Goal: Use online tool/utility: Utilize a website feature to perform a specific function

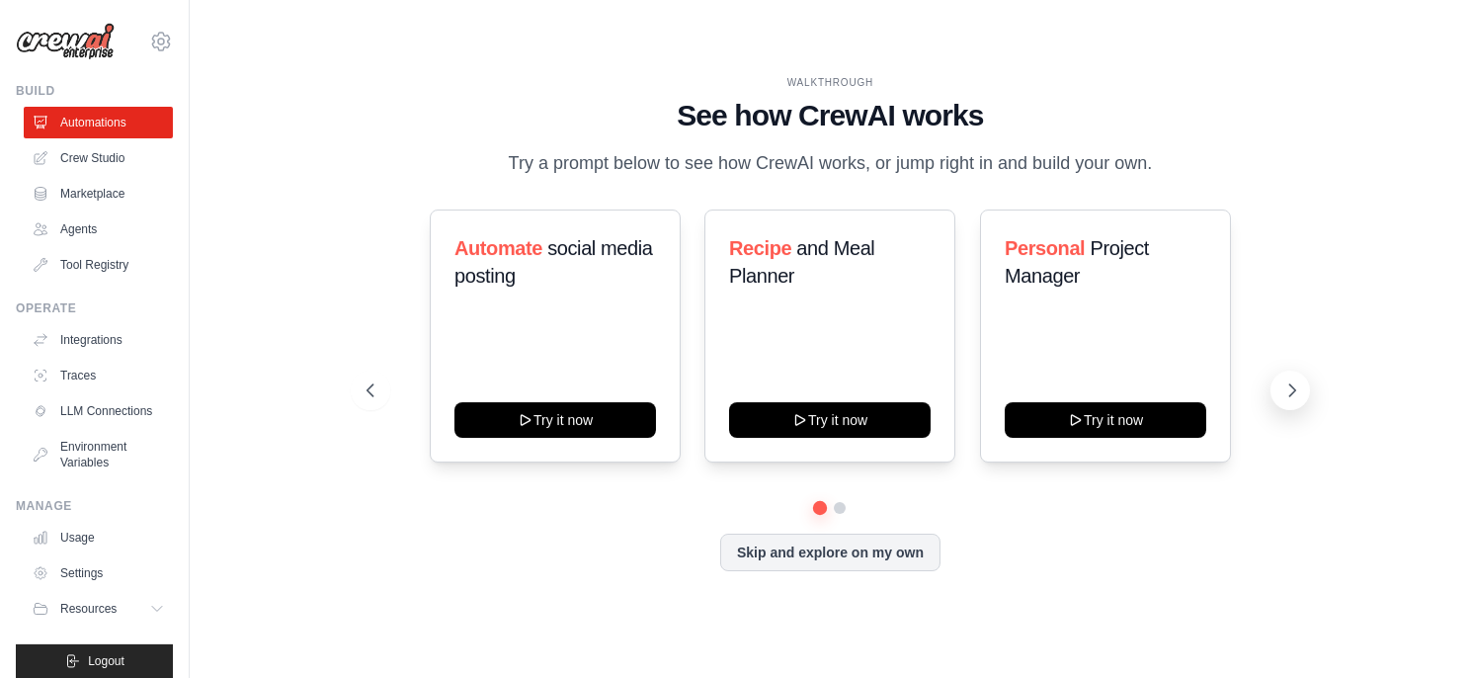
click at [1295, 392] on icon at bounding box center [1292, 390] width 20 height 20
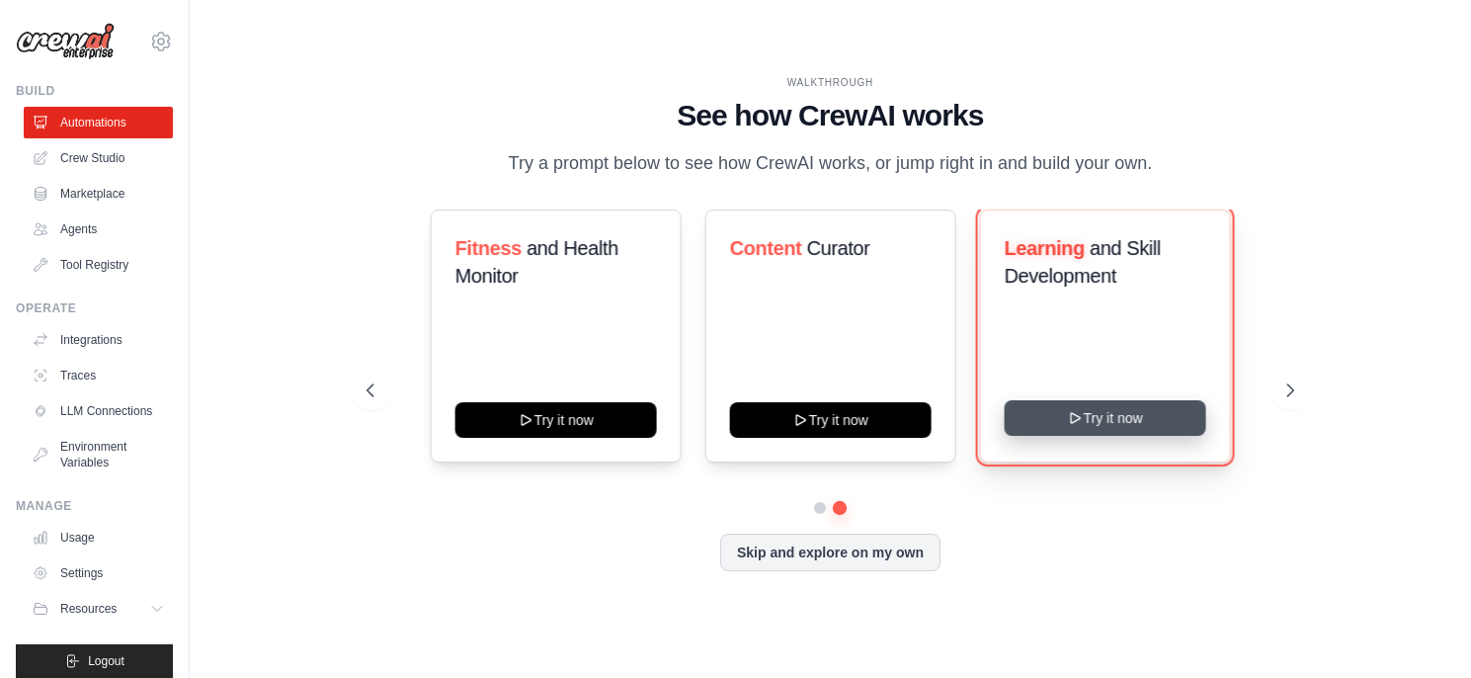
click at [1099, 426] on button "Try it now" at bounding box center [1106, 418] width 202 height 36
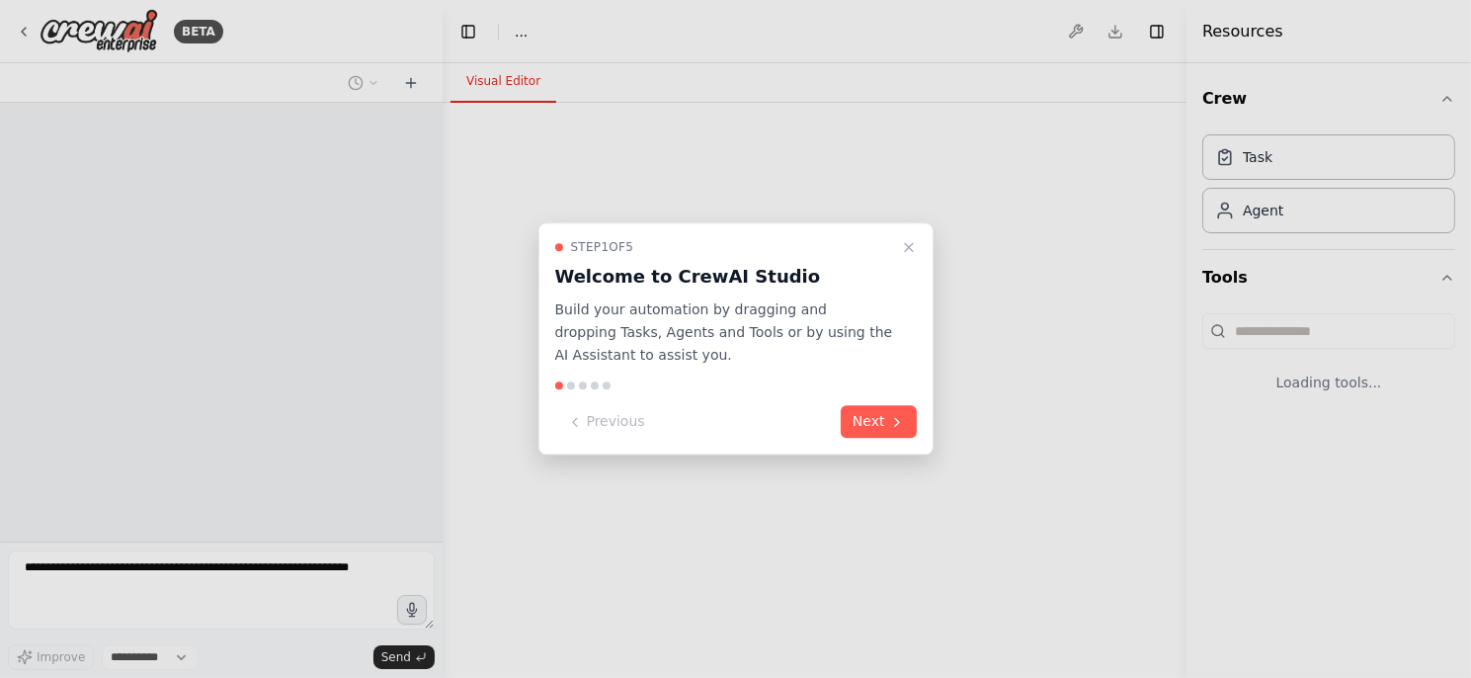
select select "****"
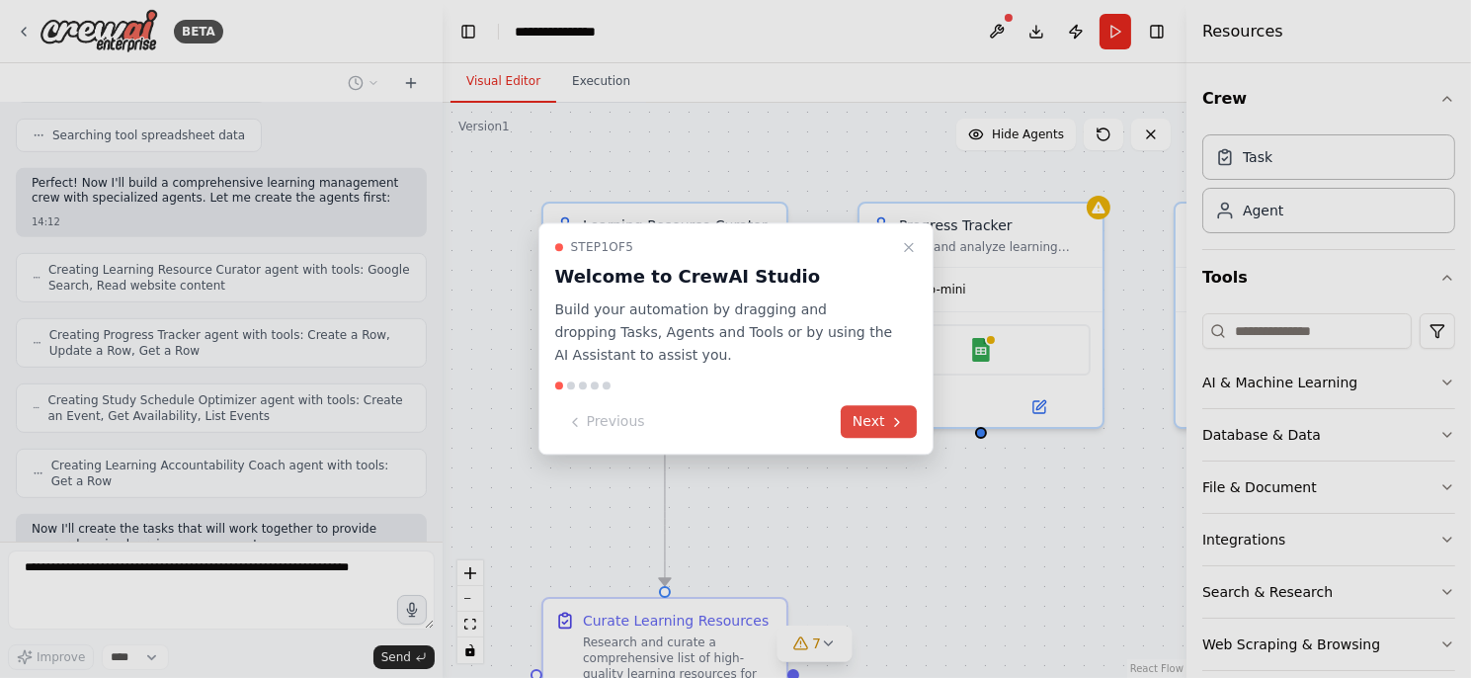
scroll to position [1515, 0]
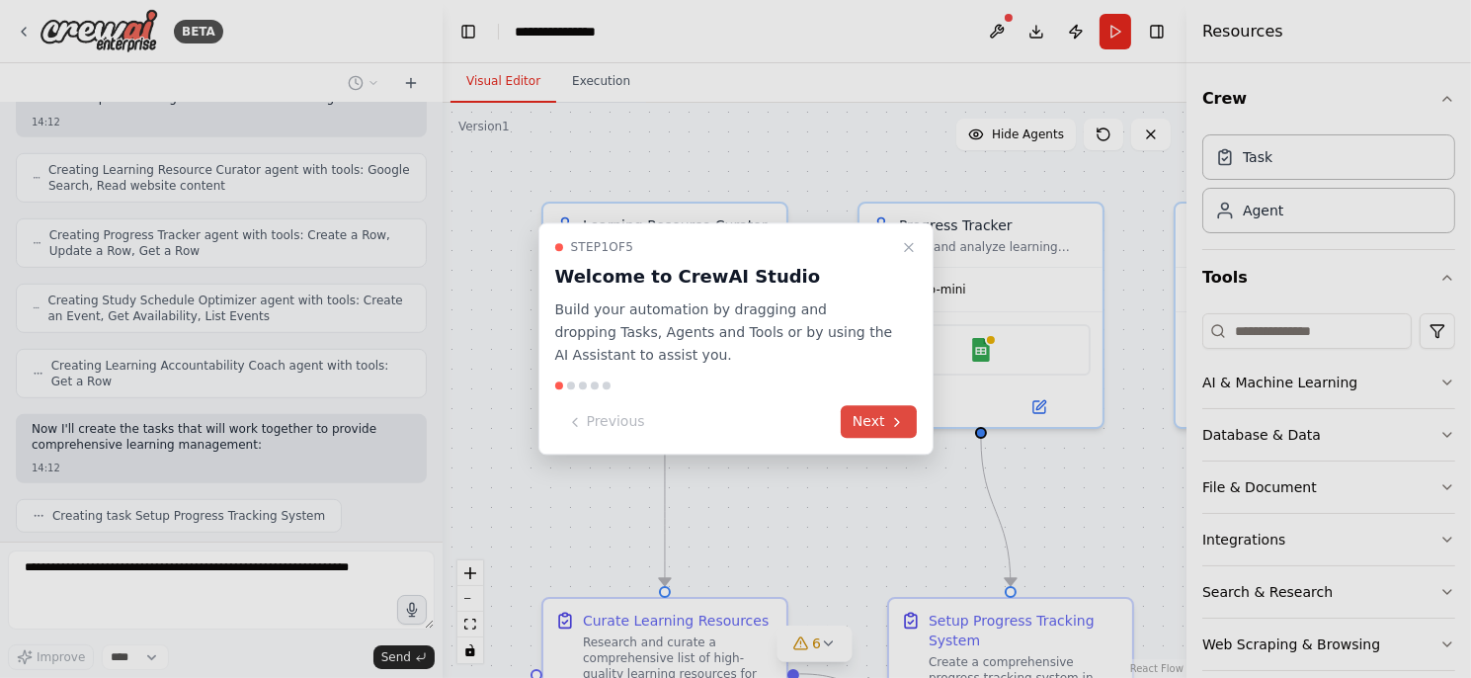
click at [889, 420] on icon at bounding box center [897, 422] width 16 height 16
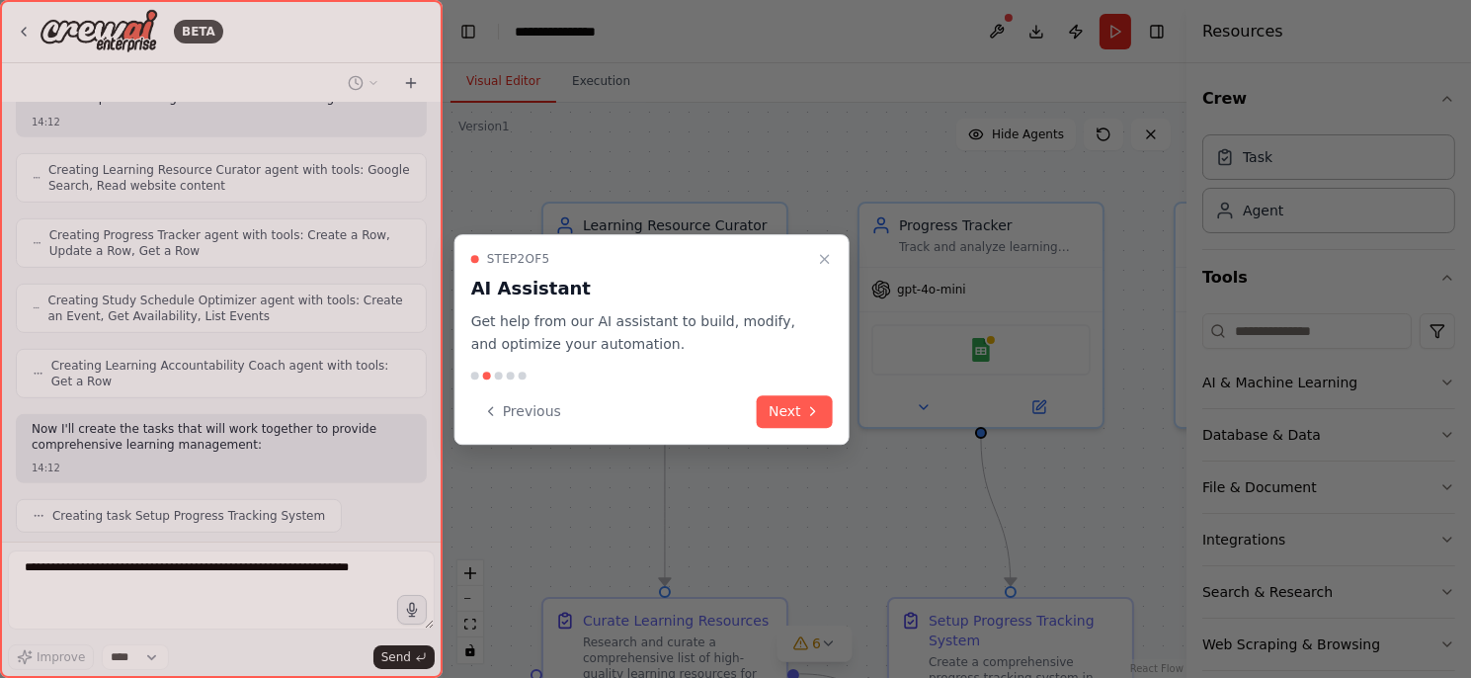
click at [888, 420] on div at bounding box center [735, 339] width 1471 height 678
click at [803, 418] on button "Next" at bounding box center [795, 411] width 76 height 33
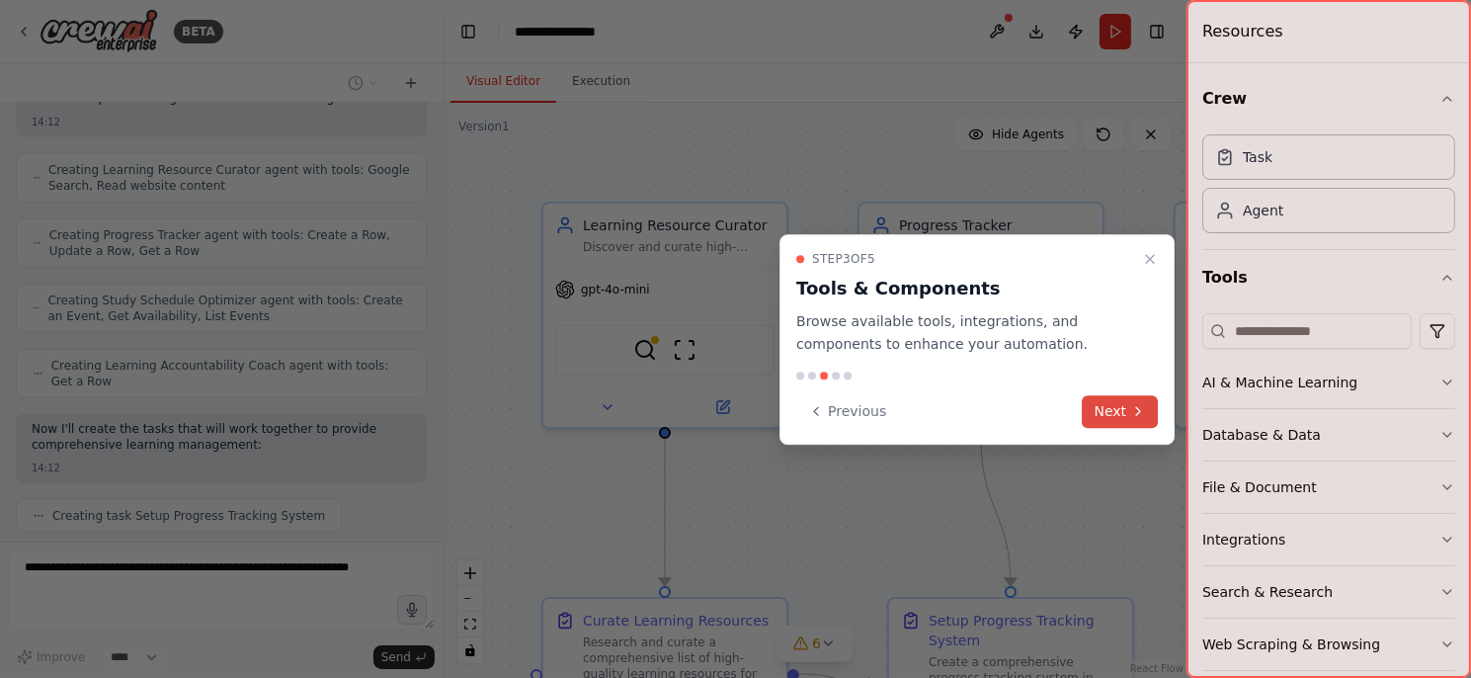
click at [1120, 409] on button "Next" at bounding box center [1121, 411] width 76 height 33
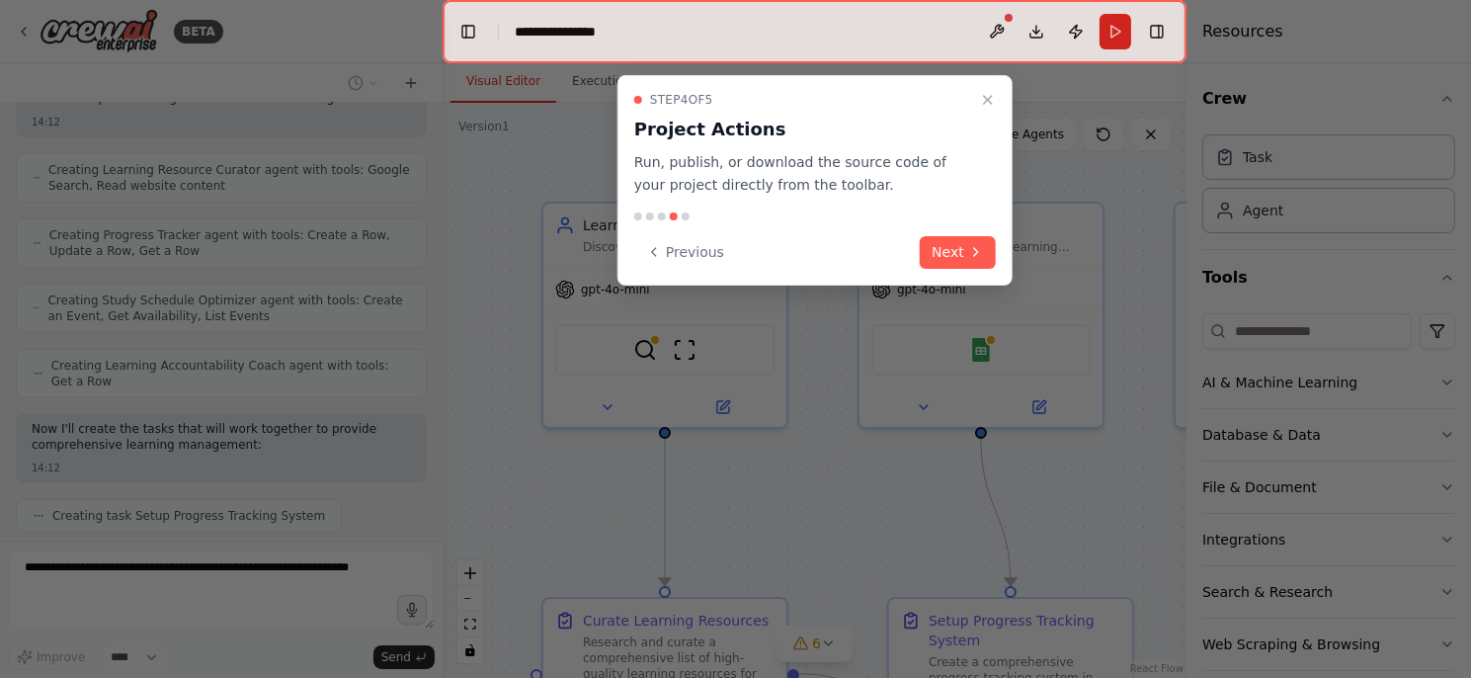
scroll to position [1564, 0]
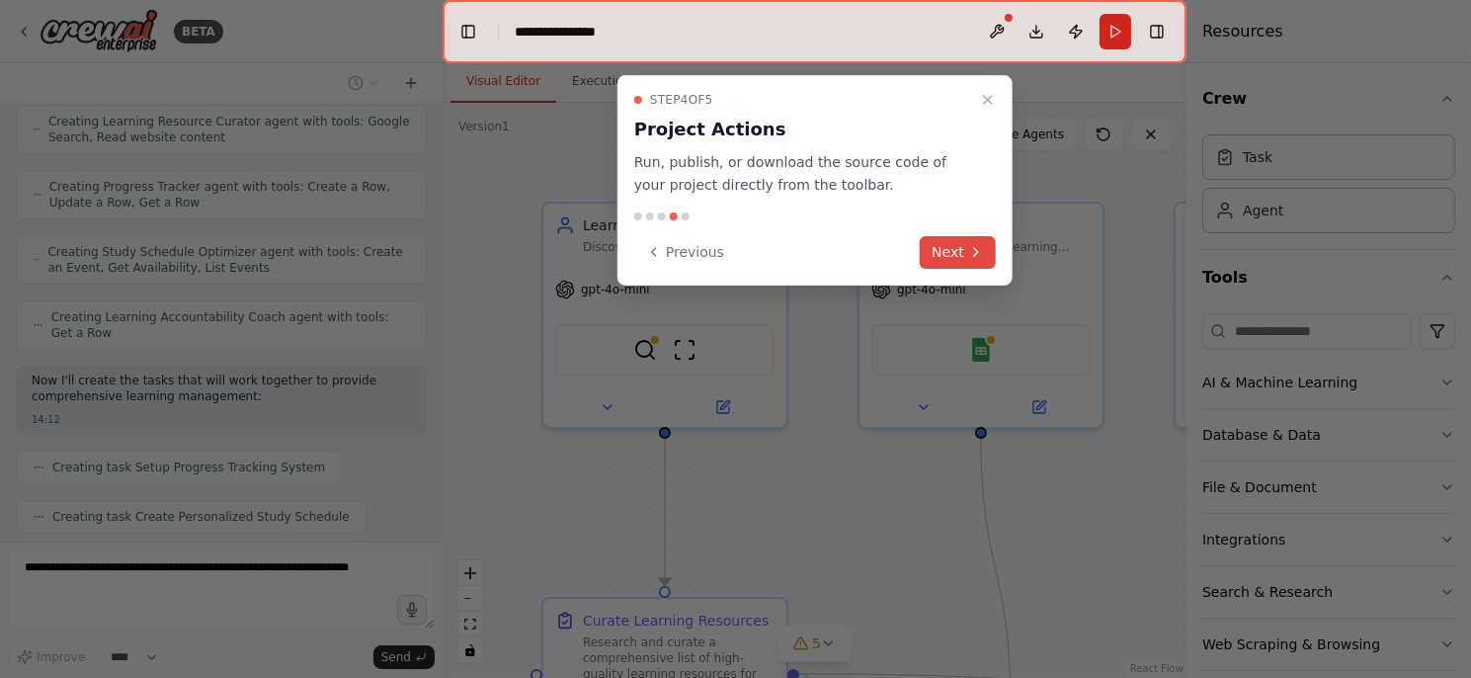
click at [960, 255] on button "Next" at bounding box center [958, 251] width 76 height 33
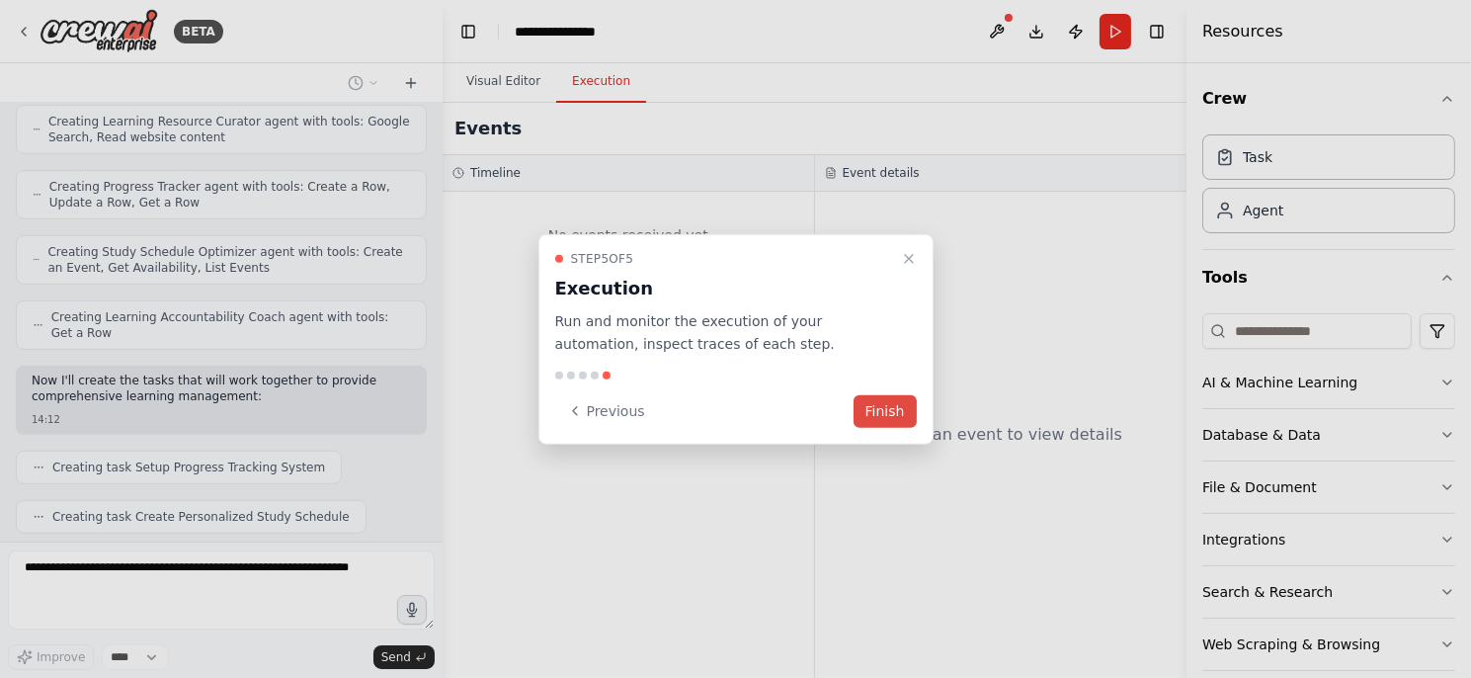
click at [871, 414] on button "Finish" at bounding box center [884, 410] width 63 height 33
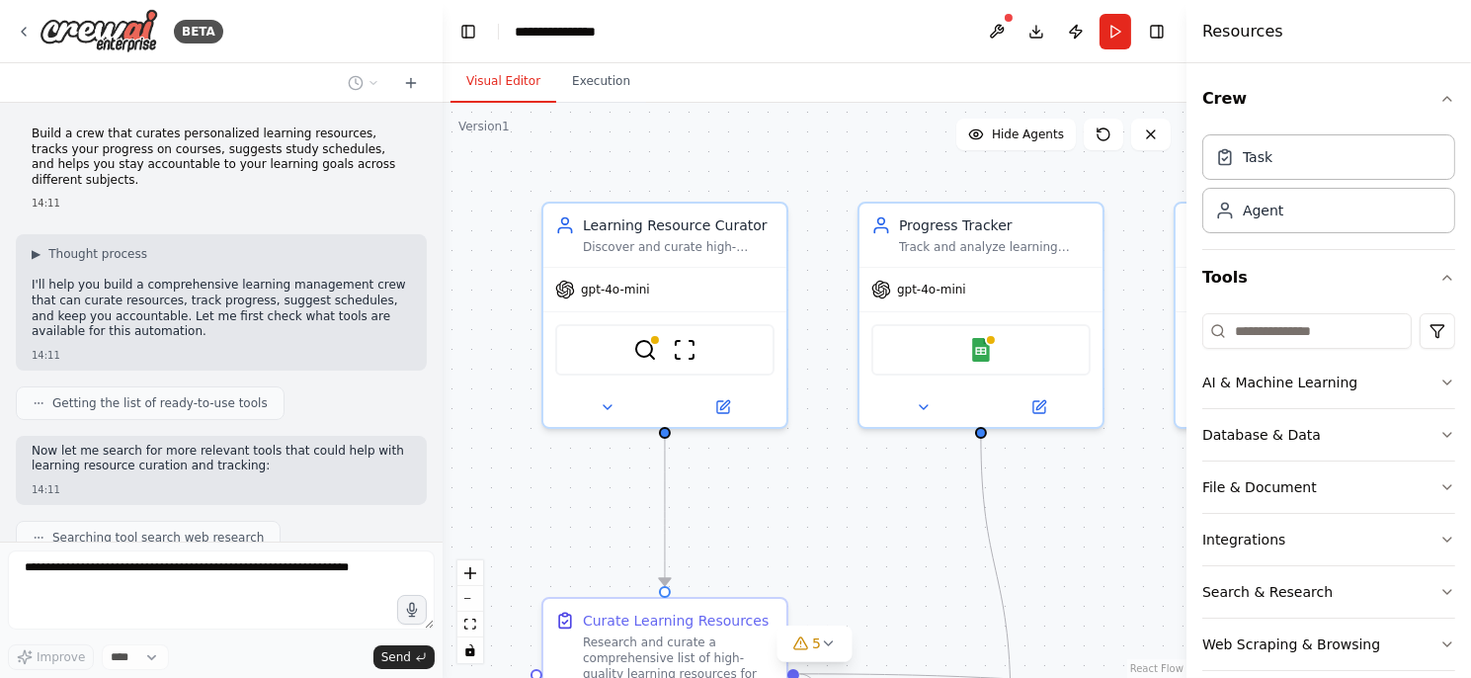
scroll to position [1613, 0]
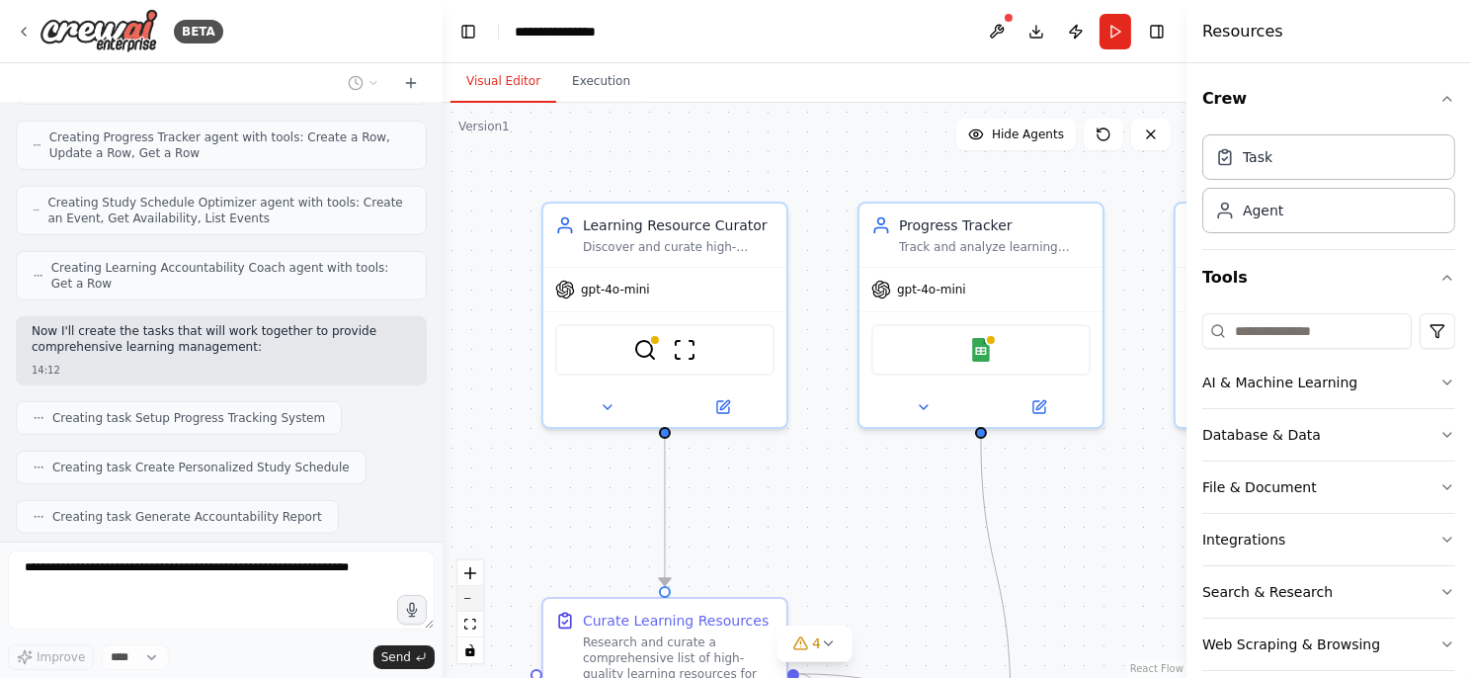
click at [471, 604] on button "zoom out" at bounding box center [470, 599] width 26 height 26
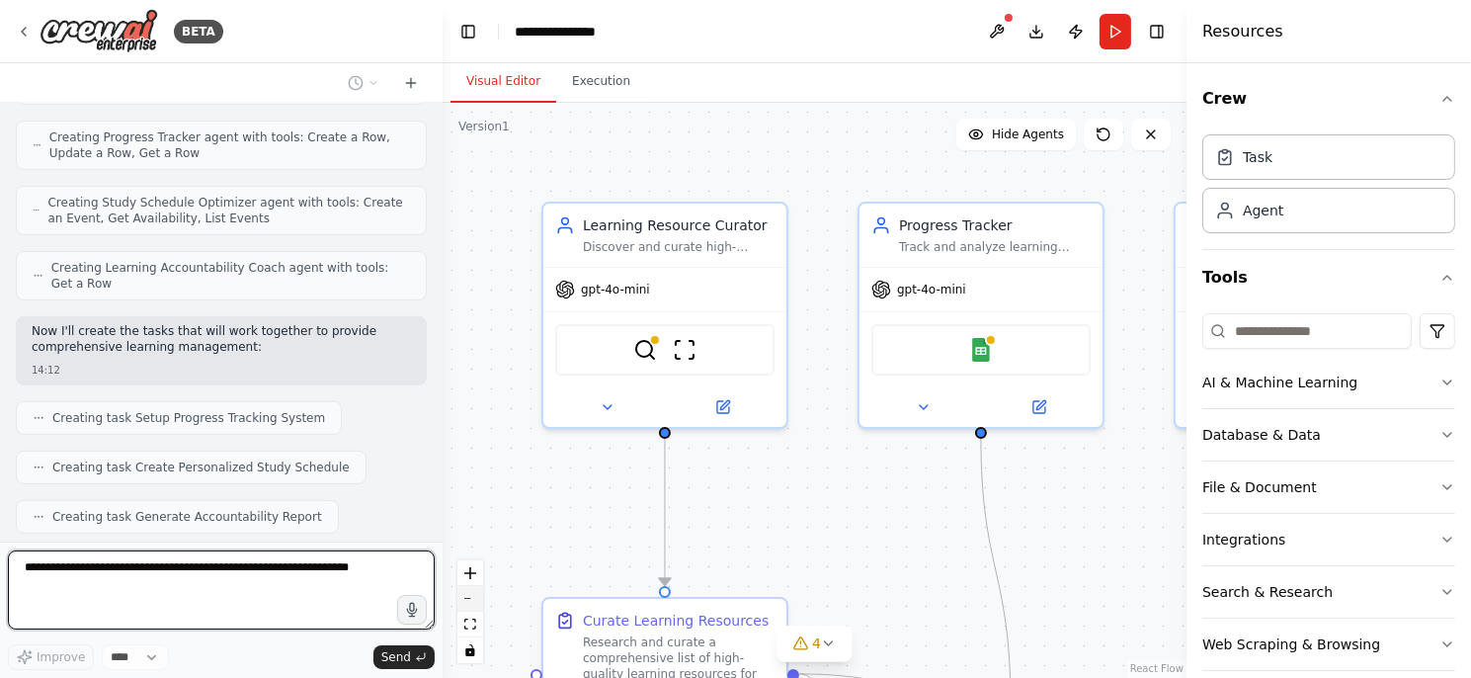
click at [471, 604] on button "zoom out" at bounding box center [470, 599] width 26 height 26
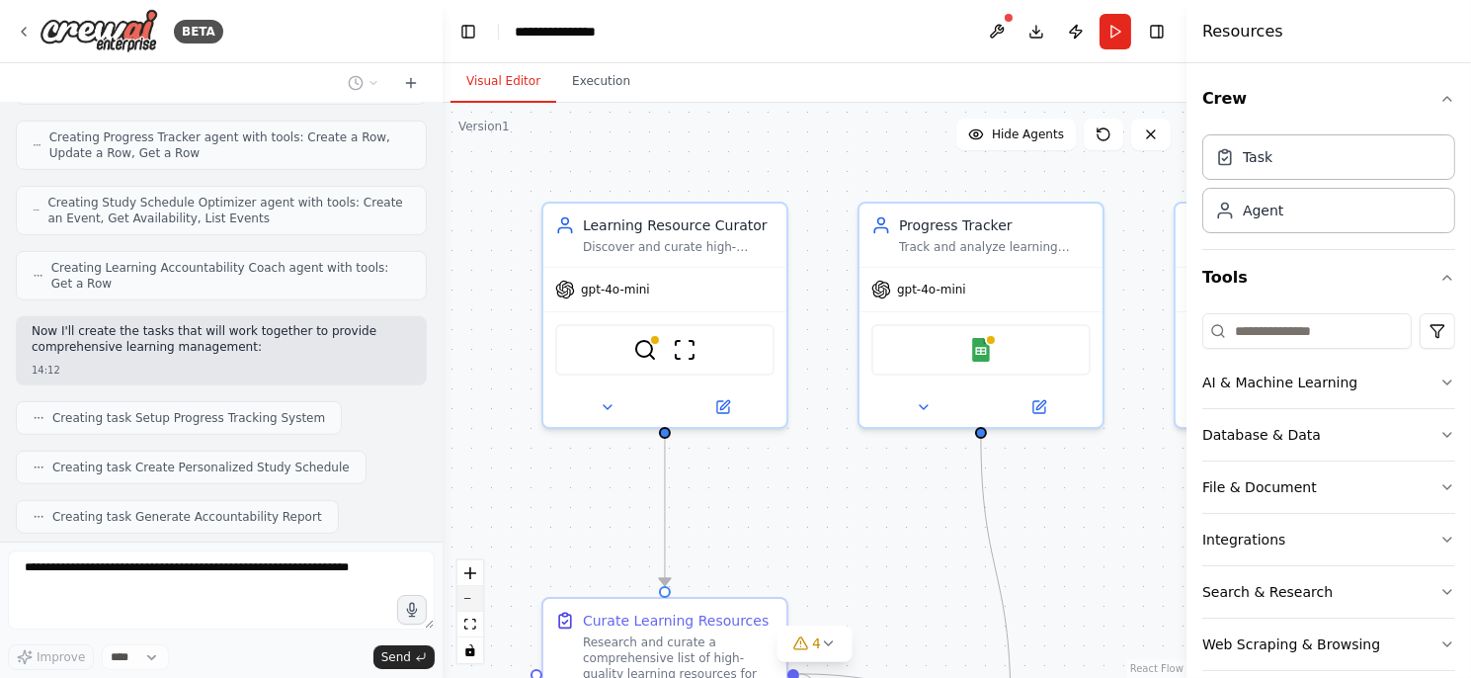
scroll to position [1732, 0]
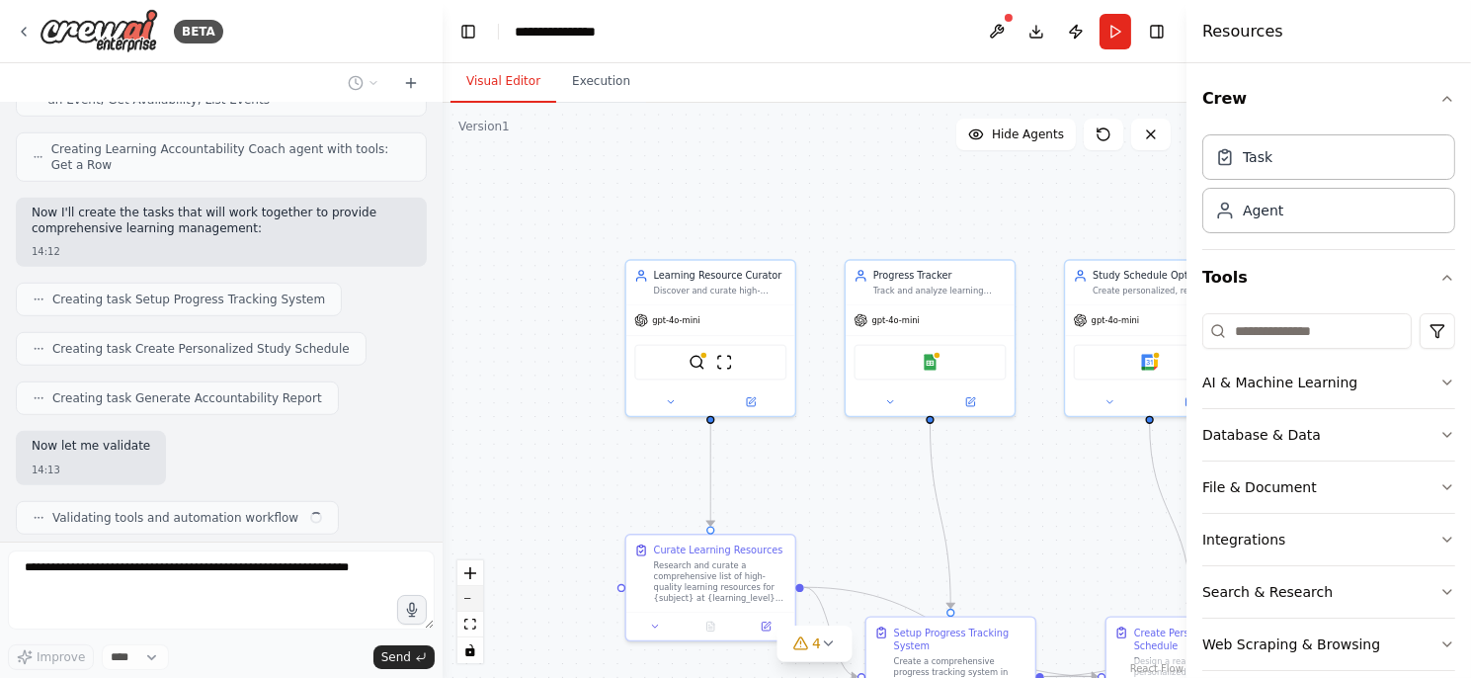
click at [471, 604] on button "zoom out" at bounding box center [470, 599] width 26 height 26
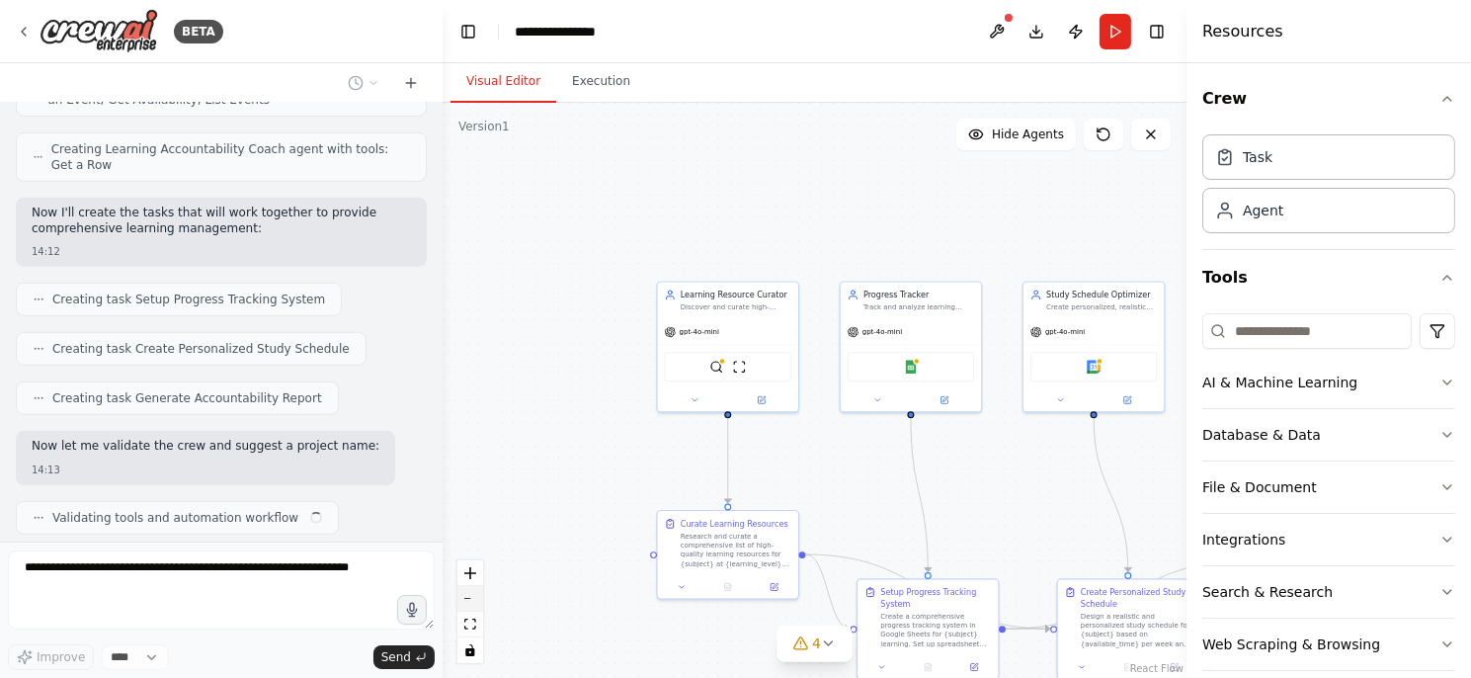
click at [471, 604] on button "zoom out" at bounding box center [470, 599] width 26 height 26
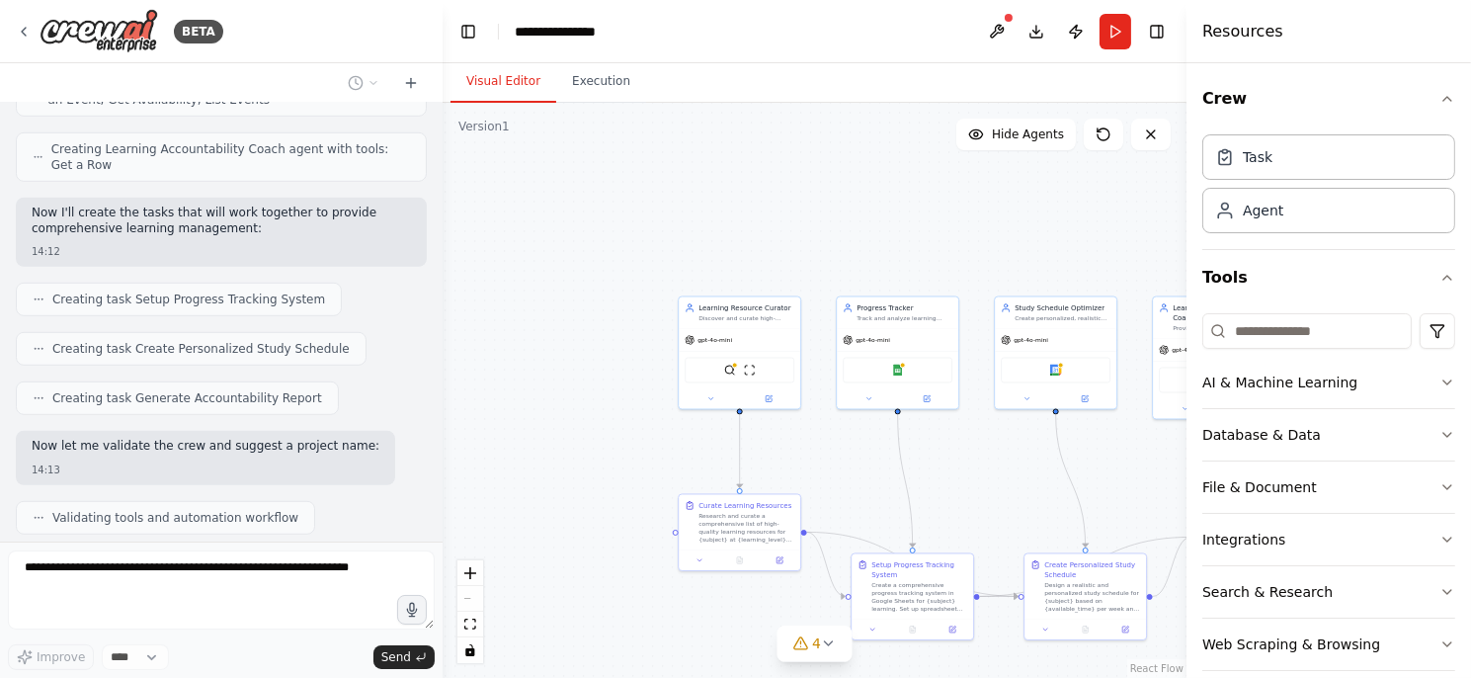
drag, startPoint x: 591, startPoint y: 499, endPoint x: 647, endPoint y: 476, distance: 60.7
click at [516, 442] on div ".deletable-edge-delete-btn { width: 20px; height: 20px; border: 0px solid #ffff…" at bounding box center [815, 390] width 744 height 575
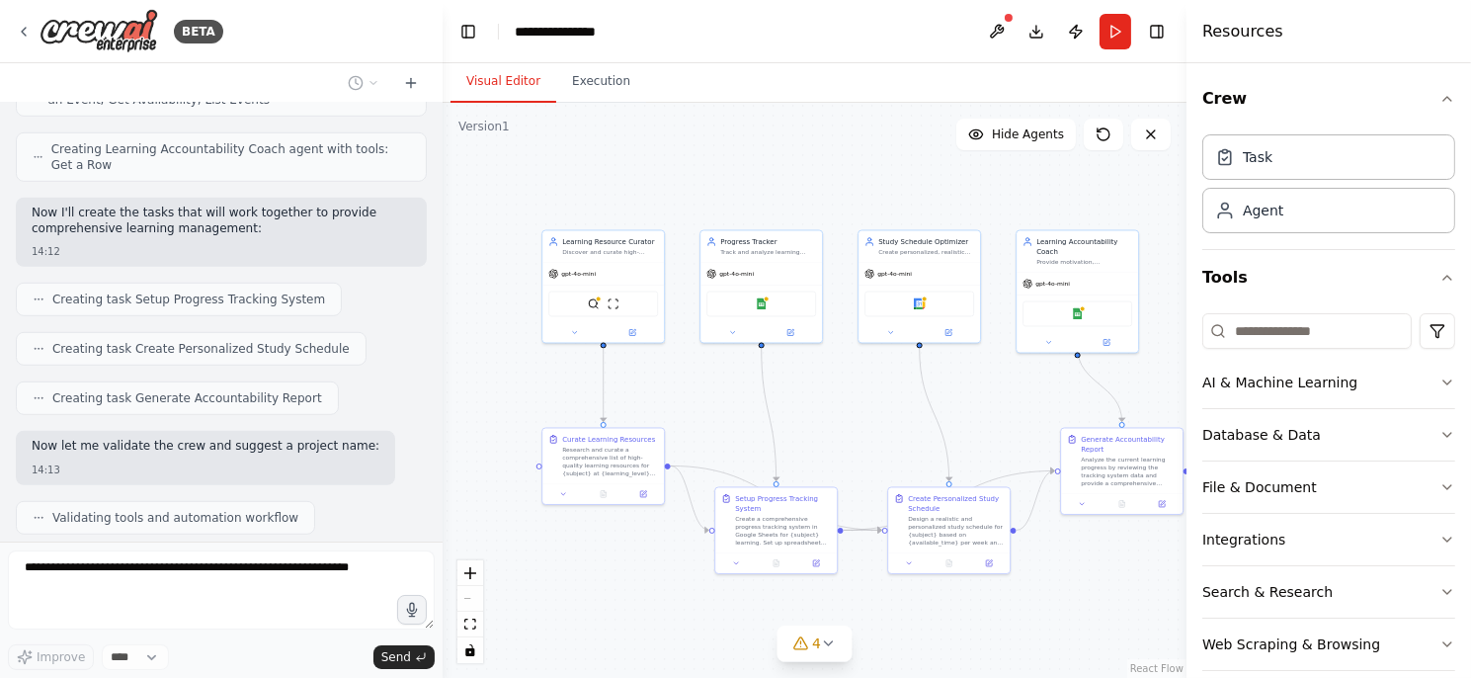
drag, startPoint x: 993, startPoint y: 491, endPoint x: 856, endPoint y: 425, distance: 151.5
click at [856, 425] on div ".deletable-edge-delete-btn { width: 20px; height: 20px; border: 0px solid #ffff…" at bounding box center [815, 390] width 744 height 575
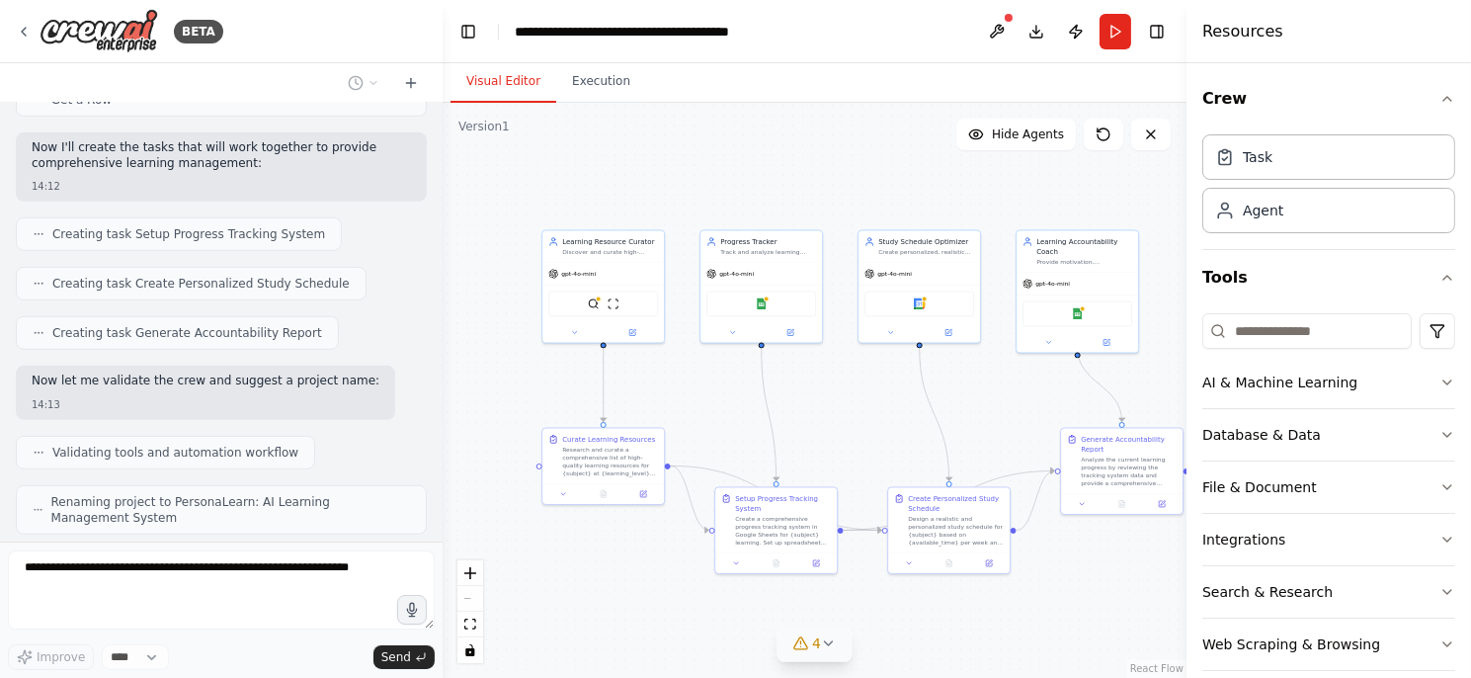
click at [832, 640] on icon at bounding box center [829, 643] width 16 height 16
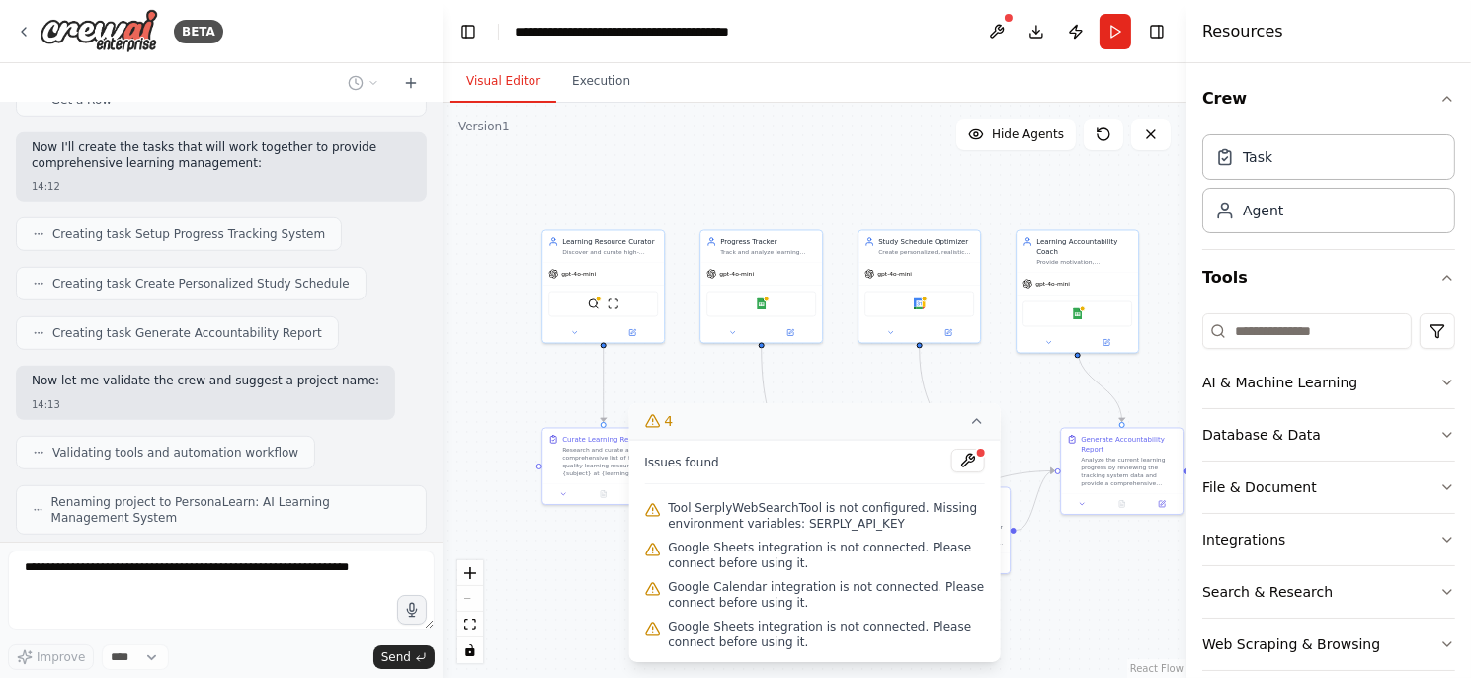
click at [1064, 598] on div ".deletable-edge-delete-btn { width: 20px; height: 20px; border: 0px solid #ffff…" at bounding box center [815, 390] width 744 height 575
click at [1117, 26] on button "Run" at bounding box center [1115, 32] width 32 height 36
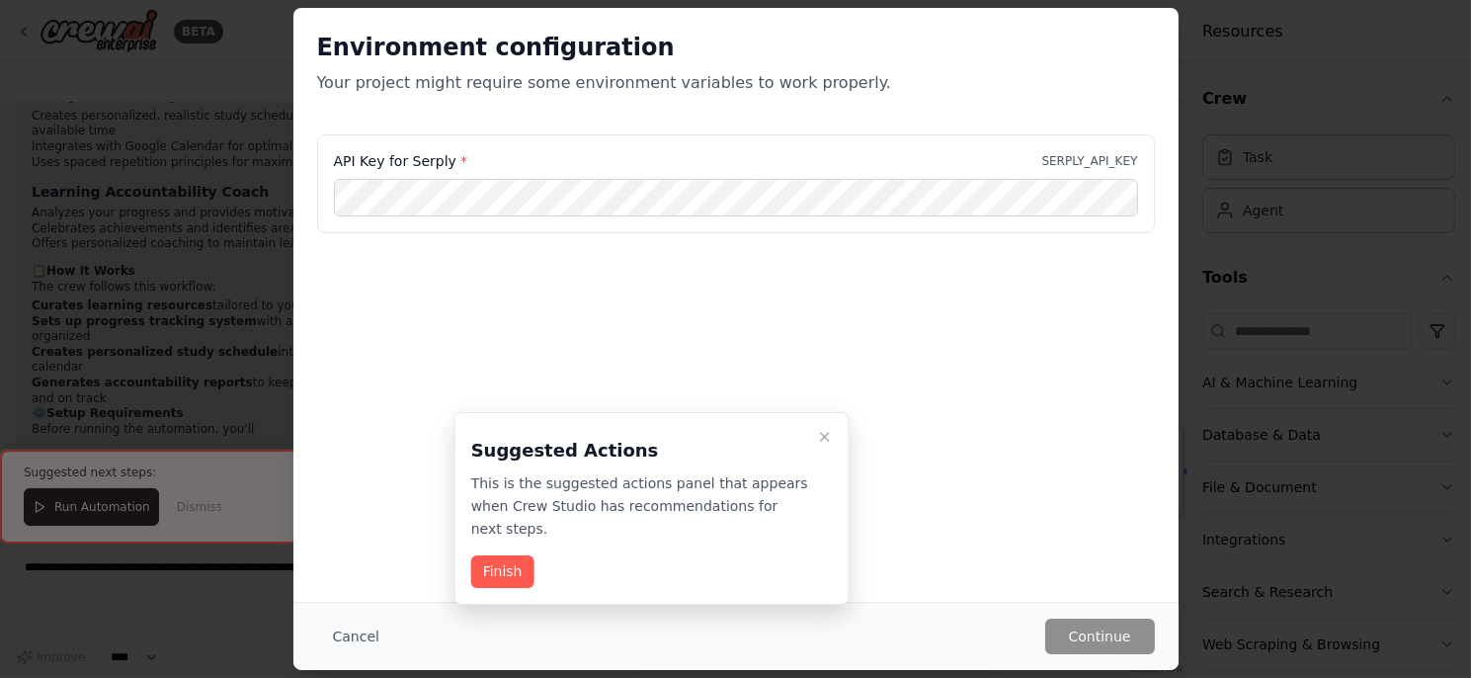
click at [515, 555] on button "Finish" at bounding box center [502, 571] width 63 height 33
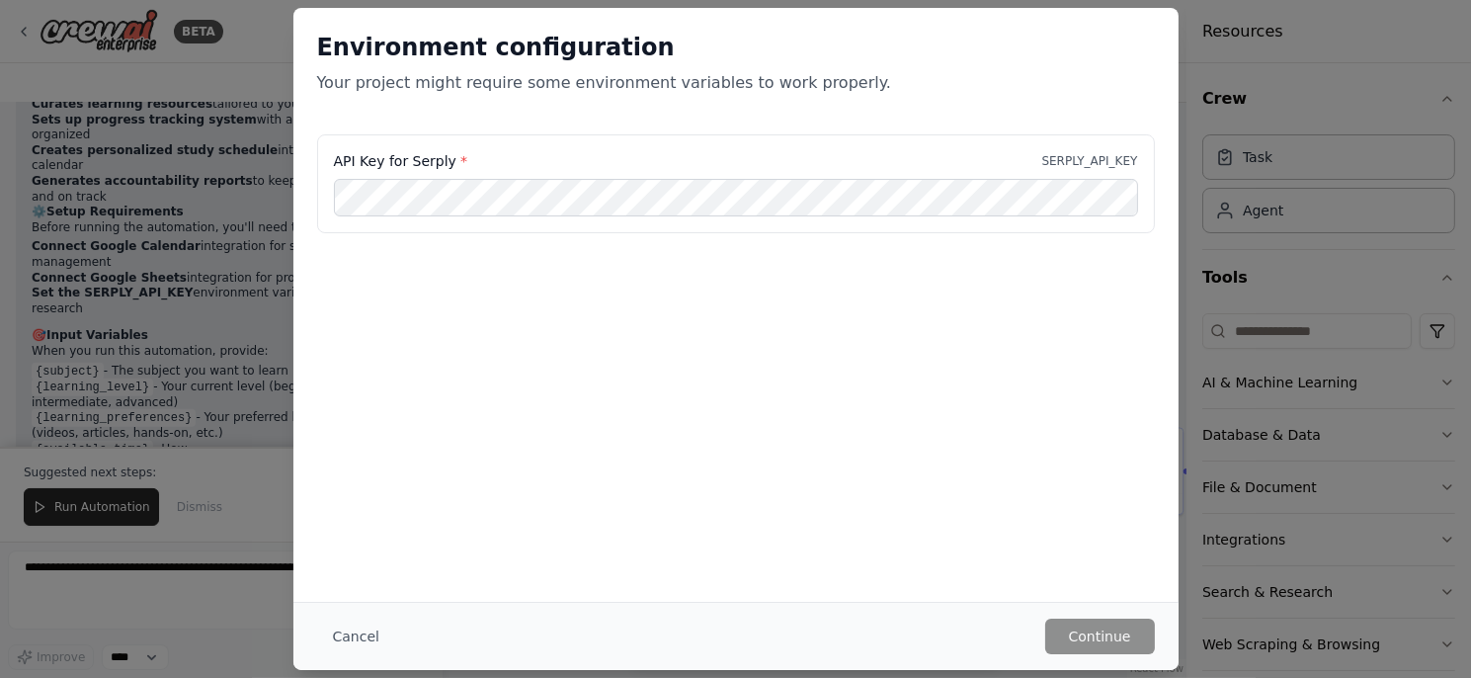
scroll to position [2789, 0]
click at [349, 630] on button "Cancel" at bounding box center [356, 636] width 78 height 36
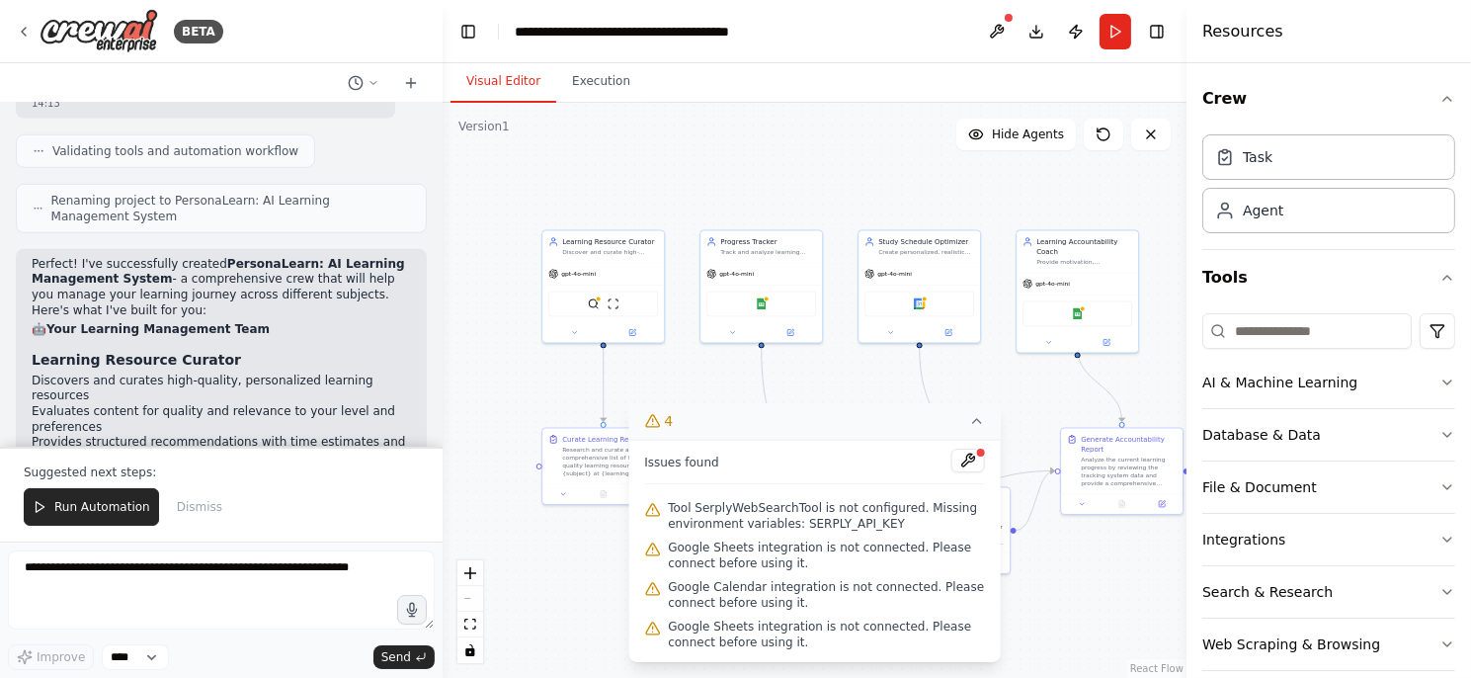
scroll to position [2197, 0]
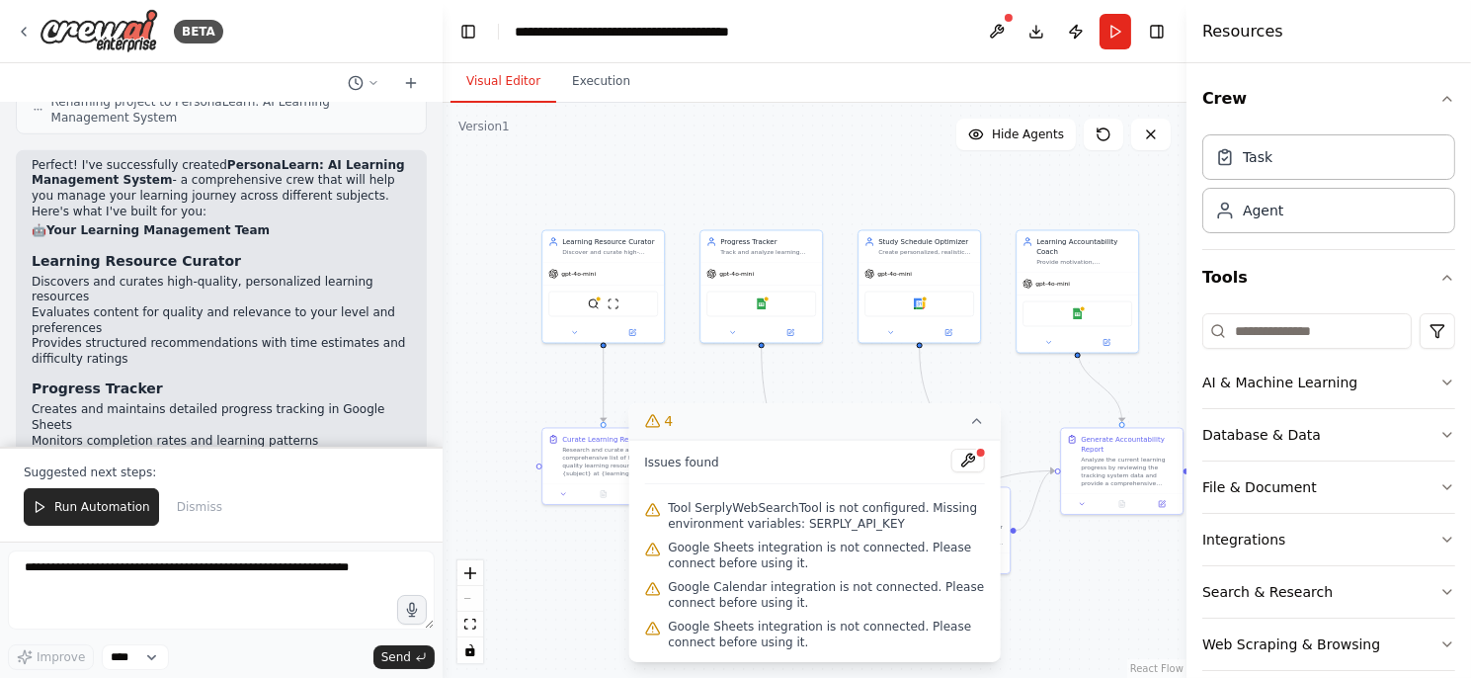
click at [979, 420] on icon at bounding box center [977, 421] width 16 height 16
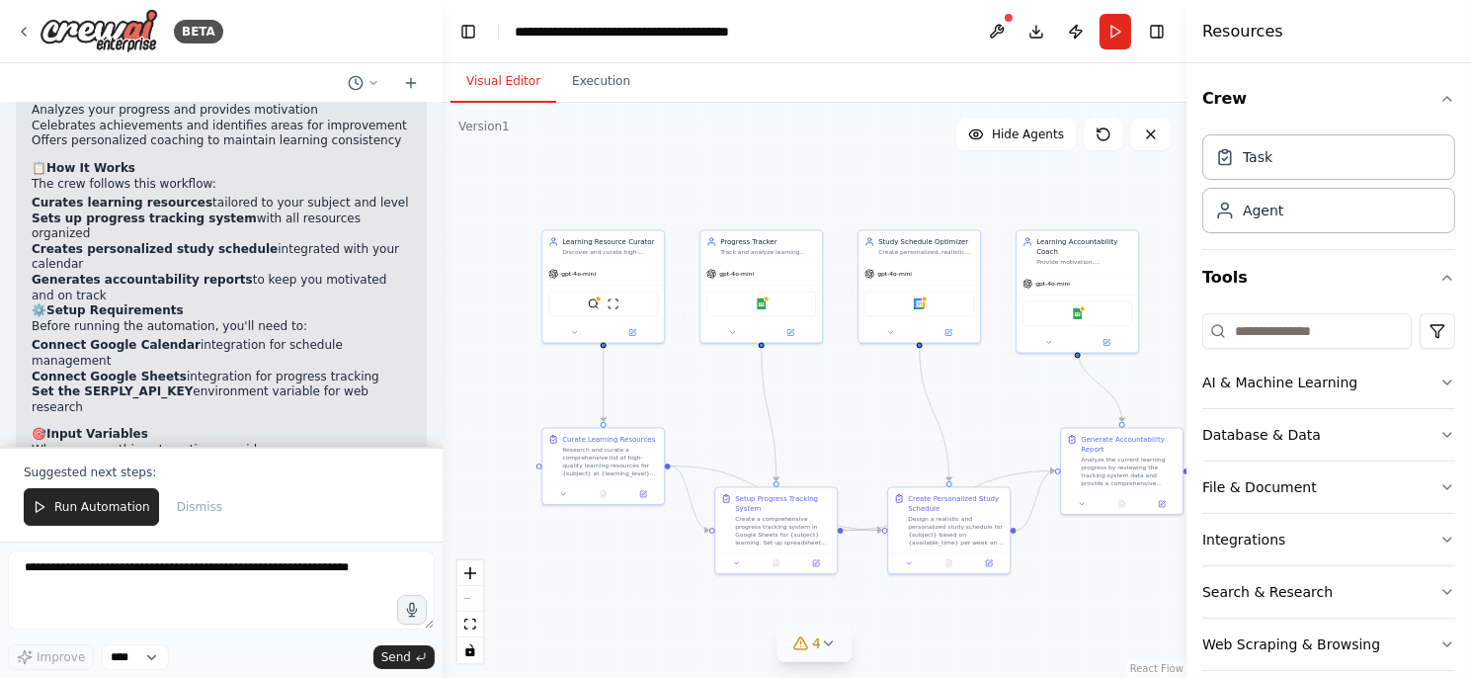
scroll to position [2789, 0]
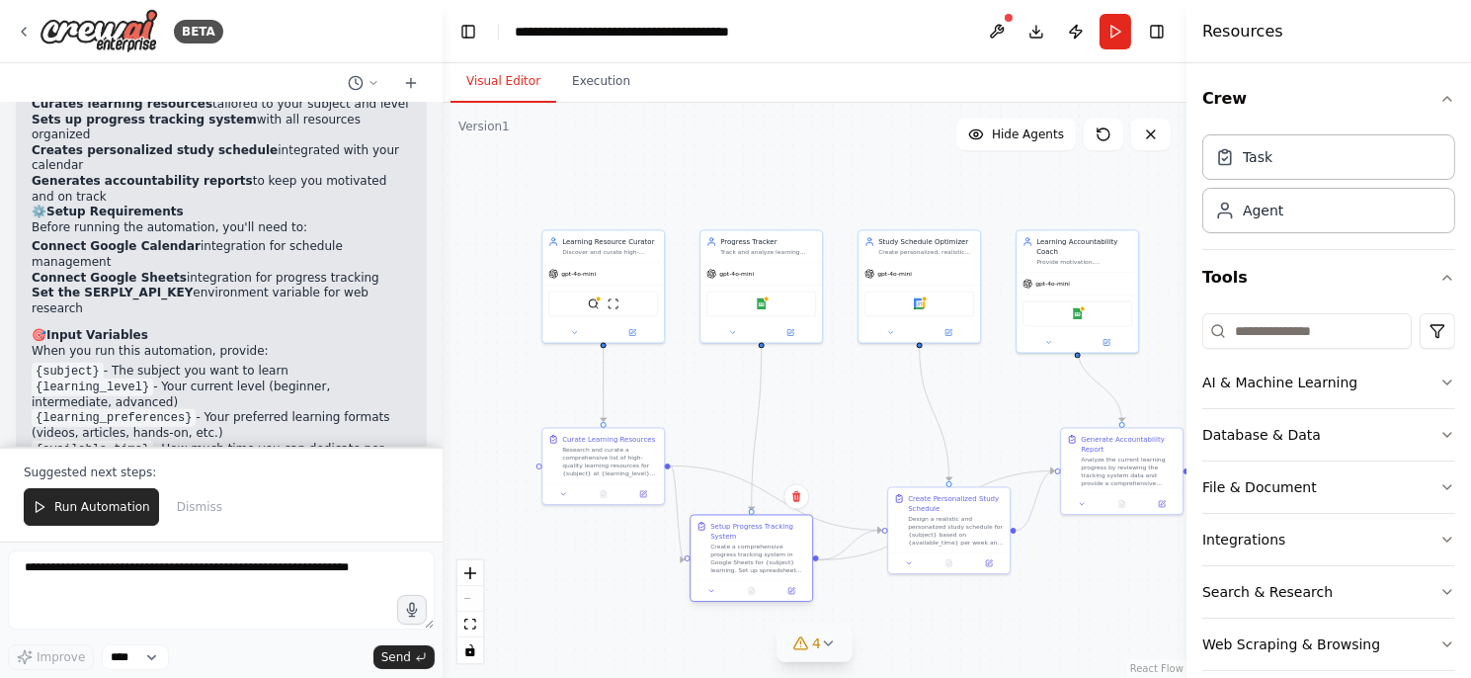
drag, startPoint x: 753, startPoint y: 551, endPoint x: 728, endPoint y: 582, distance: 39.3
click at [728, 582] on div at bounding box center [750, 591] width 121 height 21
drag, startPoint x: 926, startPoint y: 546, endPoint x: 898, endPoint y: 442, distance: 108.3
click at [898, 442] on div "Create Personalized Study Schedule Design a realistic and personalized study sc…" at bounding box center [918, 420] width 123 height 88
drag, startPoint x: 1130, startPoint y: 479, endPoint x: 1120, endPoint y: 530, distance: 52.3
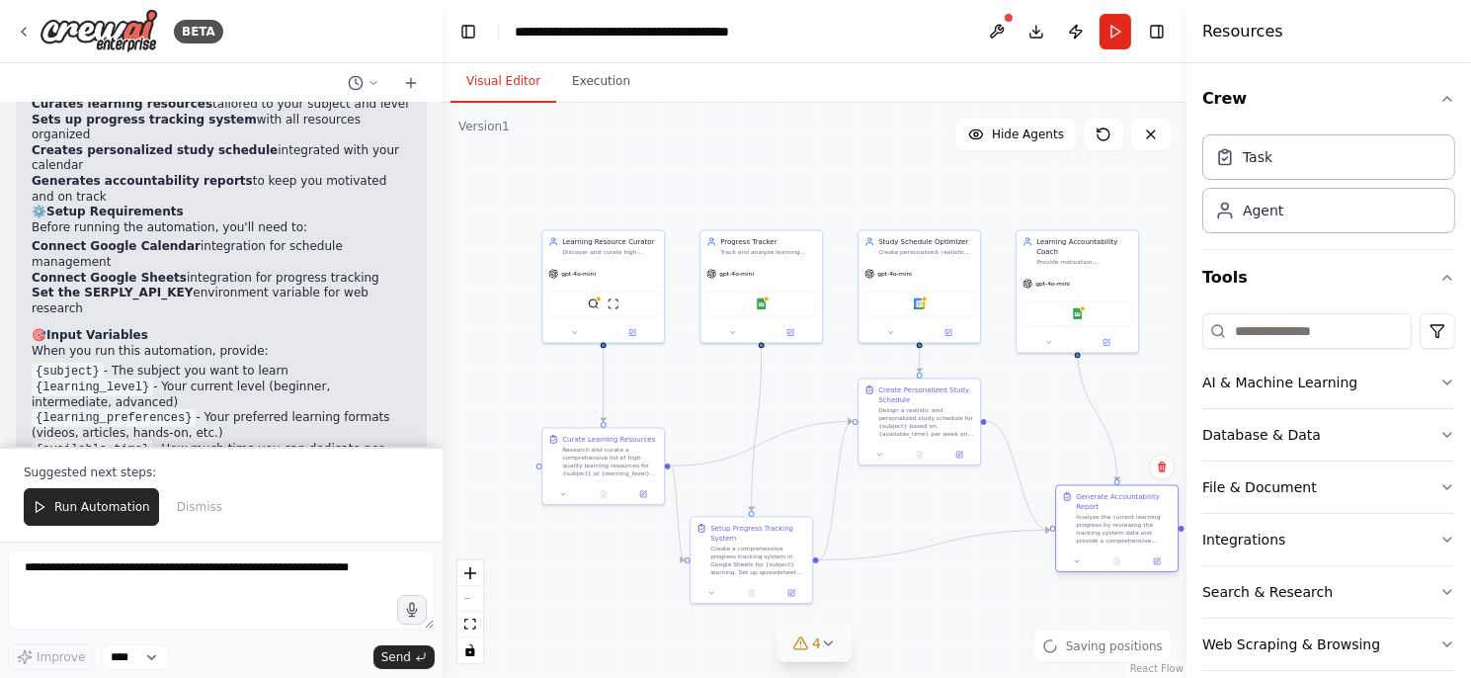
click at [1120, 530] on div "Analyze the current learning progress by reviewing the tracking system data and…" at bounding box center [1124, 530] width 96 height 32
click at [597, 90] on button "Execution" at bounding box center [601, 81] width 90 height 41
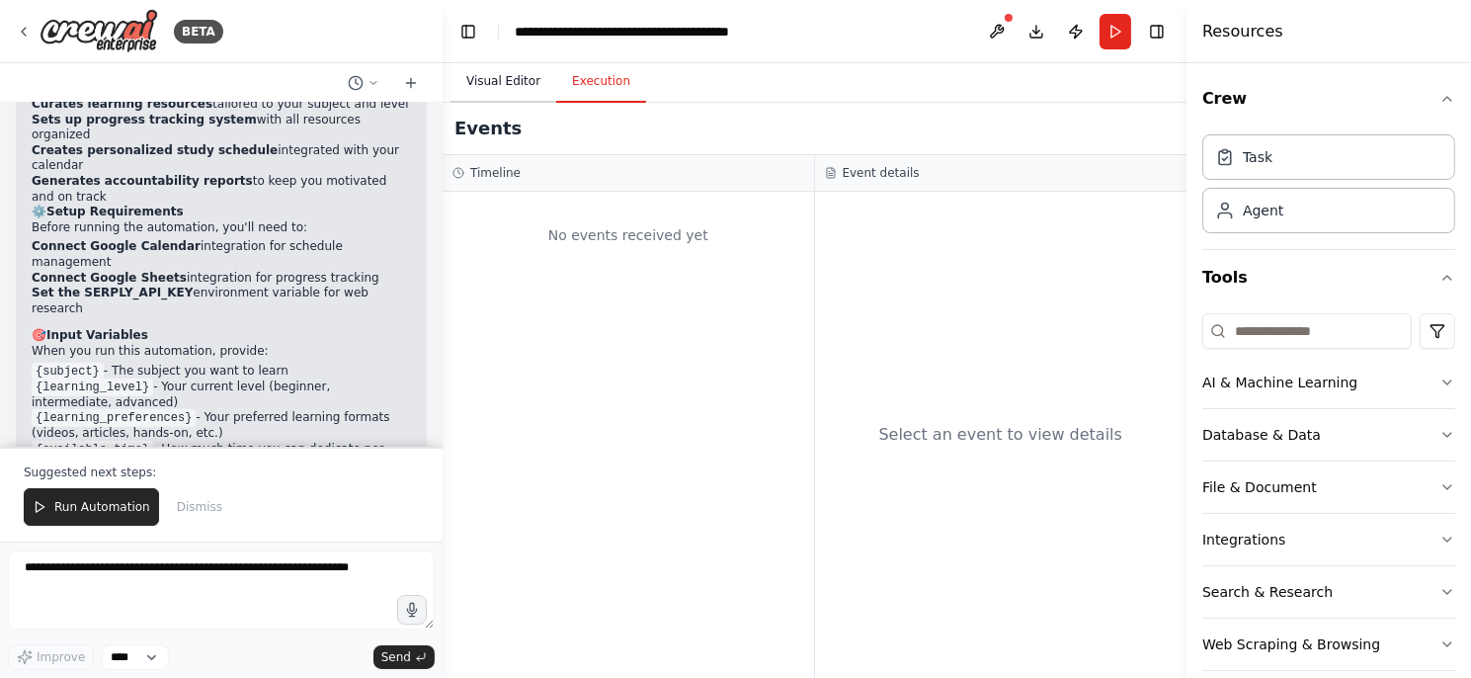
click at [475, 81] on button "Visual Editor" at bounding box center [503, 81] width 106 height 41
